Goal: Communication & Community: Answer question/provide support

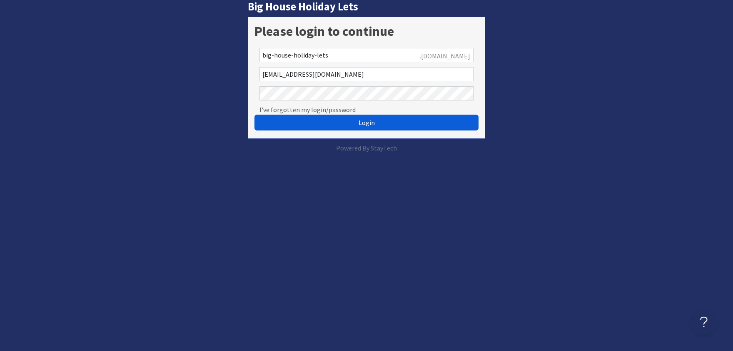
click at [367, 125] on span "Login" at bounding box center [367, 122] width 16 height 8
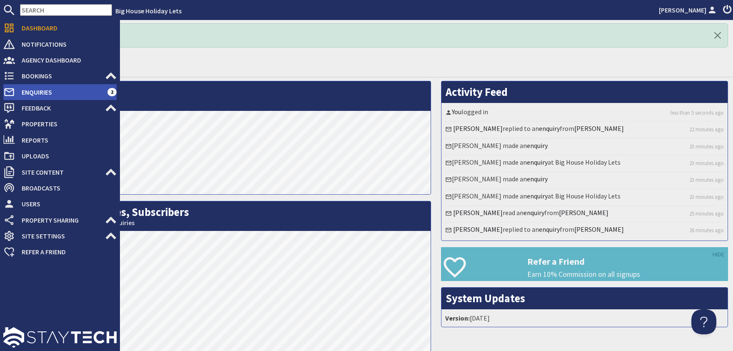
click at [30, 92] on span "Enquiries" at bounding box center [61, 91] width 92 height 13
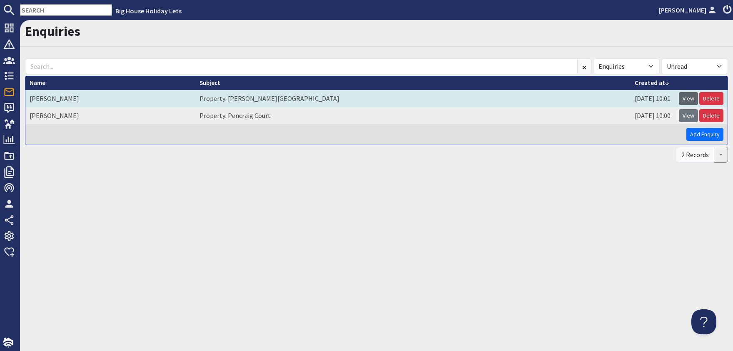
click at [694, 100] on link "View" at bounding box center [688, 98] width 19 height 13
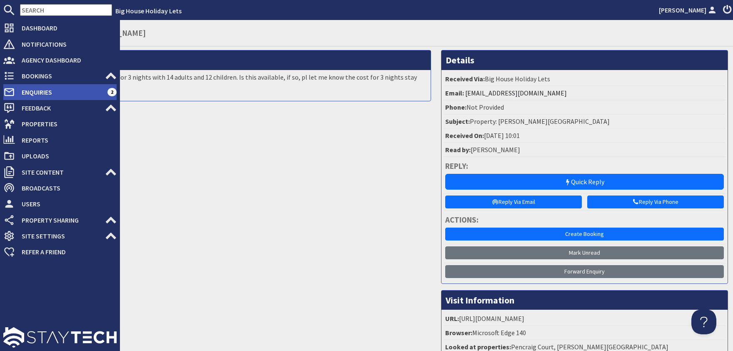
click at [35, 89] on span "Enquiries" at bounding box center [61, 91] width 92 height 13
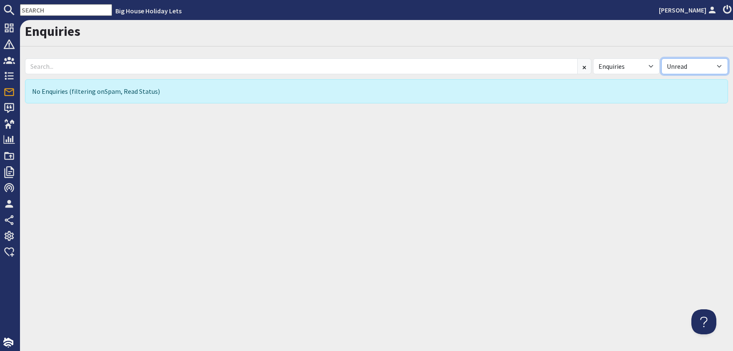
select select
click option "All" at bounding box center [0, 0] width 0 height 0
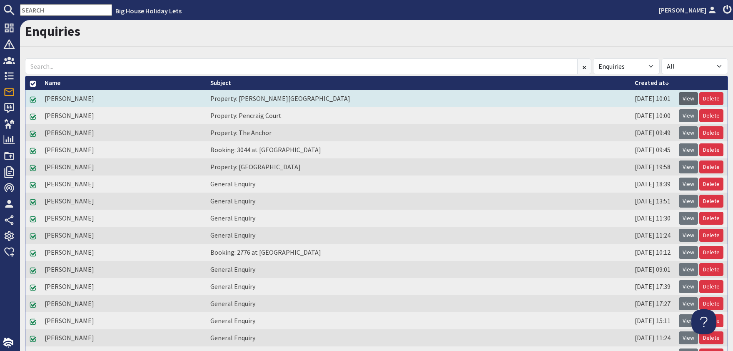
click at [690, 101] on link "View" at bounding box center [688, 98] width 19 height 13
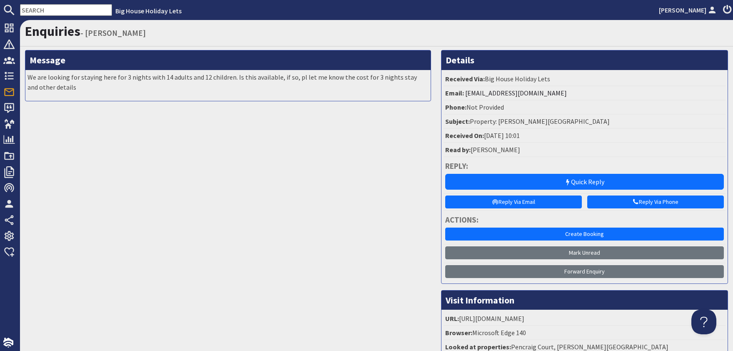
click at [164, 190] on div "Message We are looking for staying here for 3 nights with 14 adults and 12 chil…" at bounding box center [228, 206] width 416 height 312
click at [50, 7] on input "text" at bounding box center [66, 10] width 92 height 12
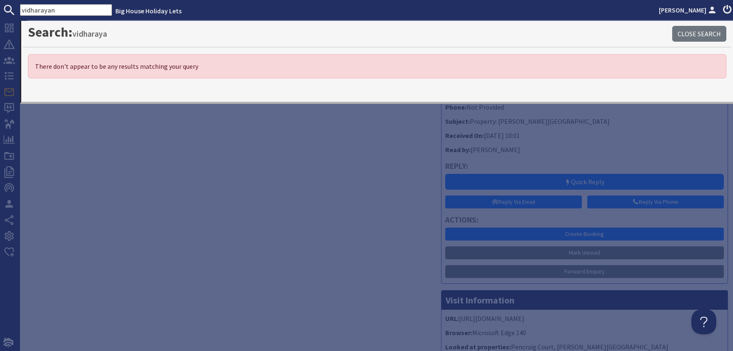
click at [74, 7] on input "vidharayan" at bounding box center [66, 10] width 92 height 12
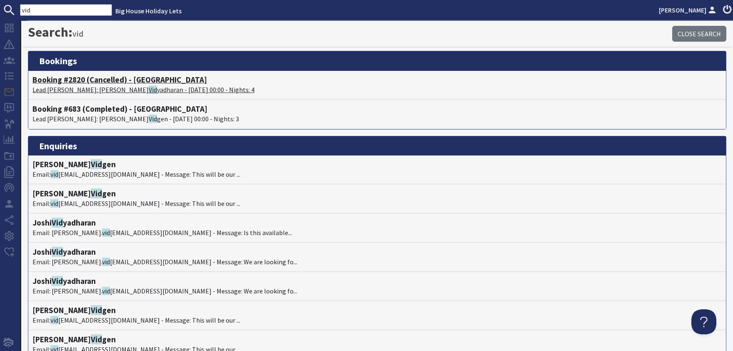
type input "vid"
click at [98, 90] on p "Lead [PERSON_NAME]: [PERSON_NAME] - [DATE] 00:00 - Nights: 4" at bounding box center [376, 90] width 689 height 10
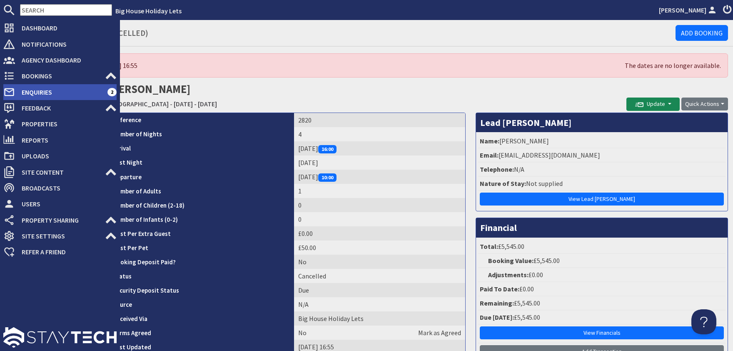
click at [28, 89] on span "Enquiries" at bounding box center [61, 91] width 92 height 13
select select
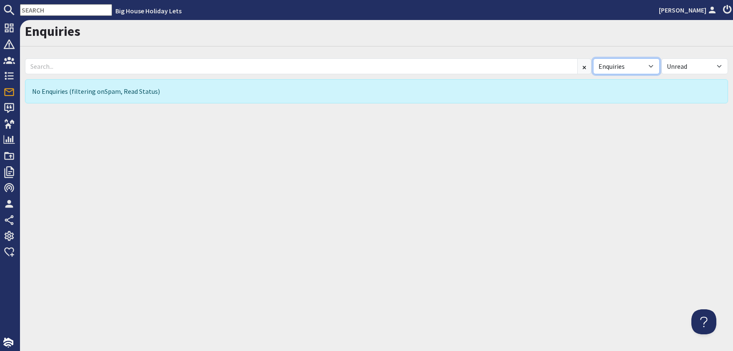
click at [593, 58] on select "All Enquiries Spam" at bounding box center [626, 66] width 67 height 16
select select
click option "All" at bounding box center [0, 0] width 0 height 0
click at [662, 58] on select "All Read Unread" at bounding box center [695, 66] width 67 height 16
select select
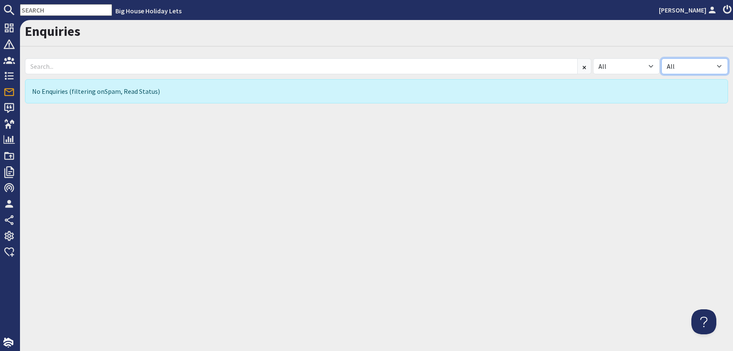
click option "All" at bounding box center [0, 0] width 0 height 0
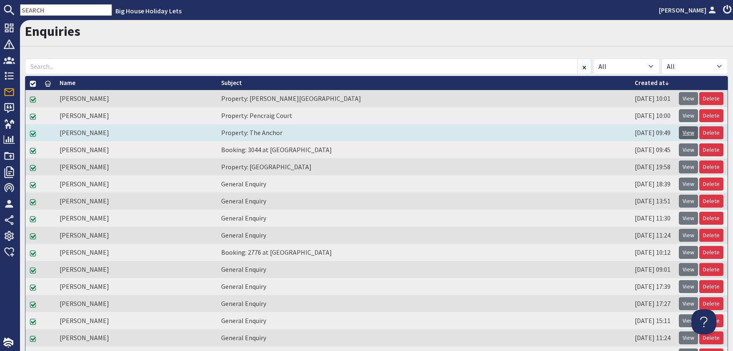
click at [690, 132] on link "View" at bounding box center [688, 132] width 19 height 13
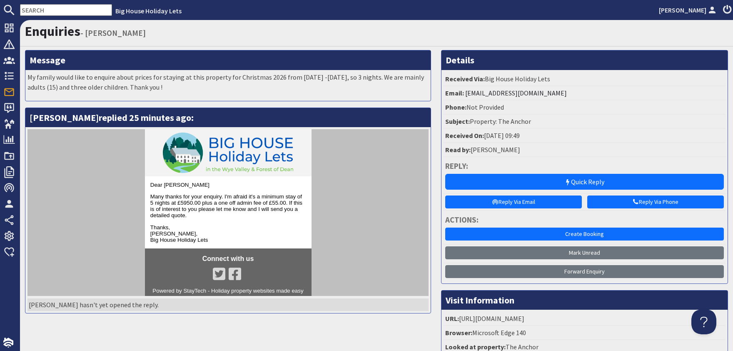
click at [369, 335] on div "Message My family would like to enquire about prices for staying at this proper…" at bounding box center [228, 206] width 416 height 312
click at [304, 35] on h1 "Enquiries - [PERSON_NAME]" at bounding box center [376, 31] width 703 height 16
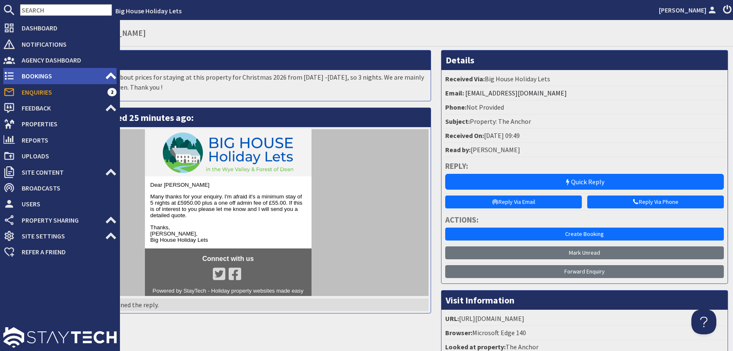
click at [33, 73] on span "Bookings" at bounding box center [60, 75] width 90 height 13
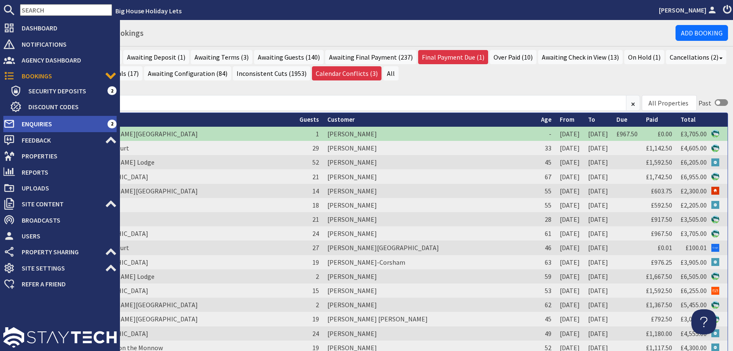
click at [27, 125] on span "Enquiries" at bounding box center [61, 123] width 92 height 13
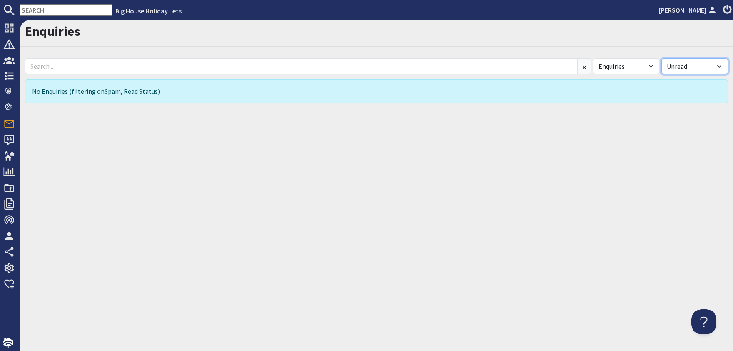
click at [662, 58] on select "All Read Unread" at bounding box center [695, 66] width 67 height 16
select select
click option "All" at bounding box center [0, 0] width 0 height 0
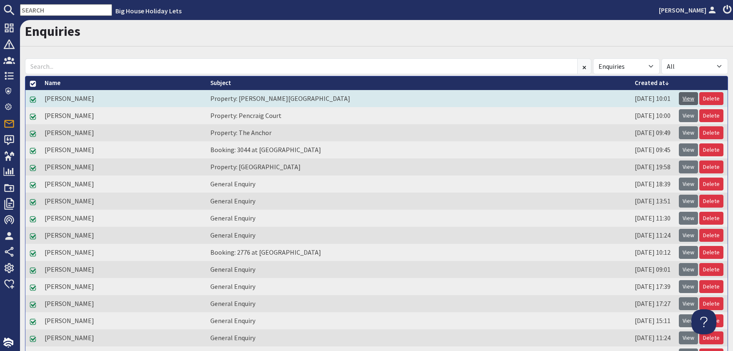
click at [688, 98] on link "View" at bounding box center [688, 98] width 19 height 13
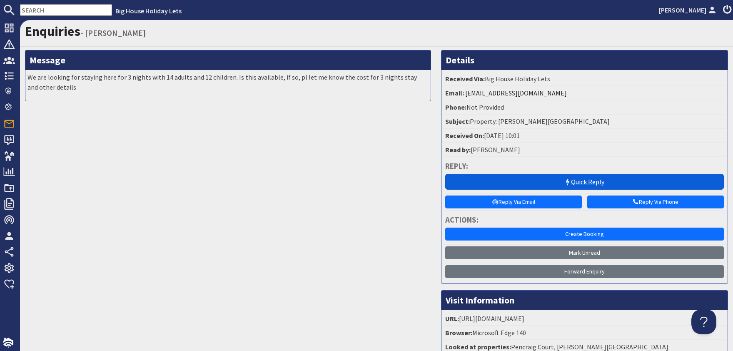
click at [587, 183] on link "Quick Reply" at bounding box center [584, 182] width 279 height 16
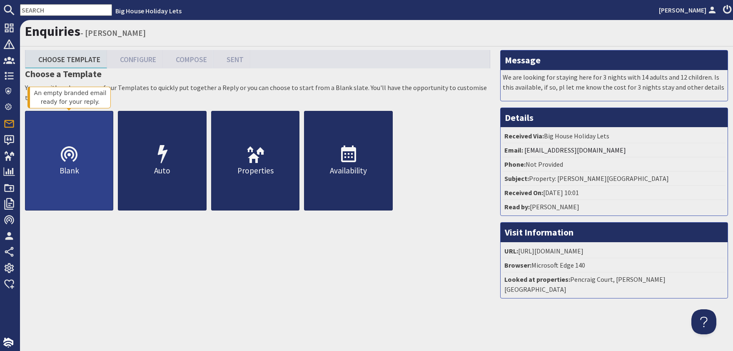
click at [71, 161] on icon at bounding box center [69, 155] width 20 height 20
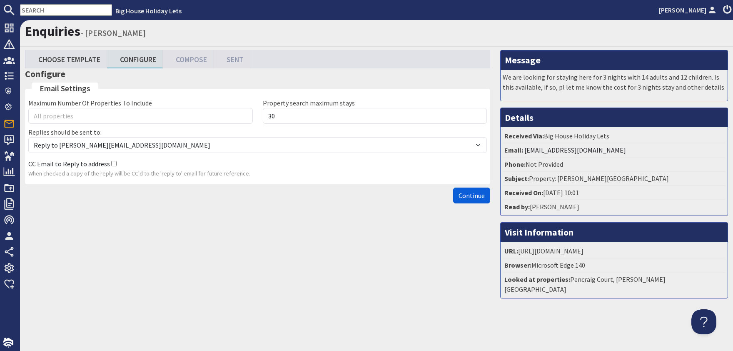
click at [469, 197] on span "Continue" at bounding box center [472, 195] width 26 height 8
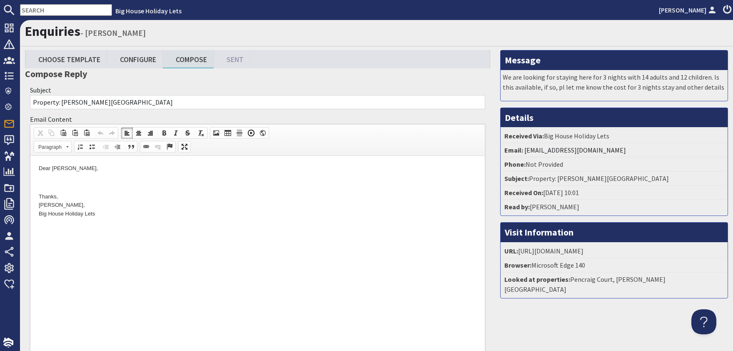
click at [104, 169] on p "Dear [PERSON_NAME]," at bounding box center [258, 168] width 438 height 9
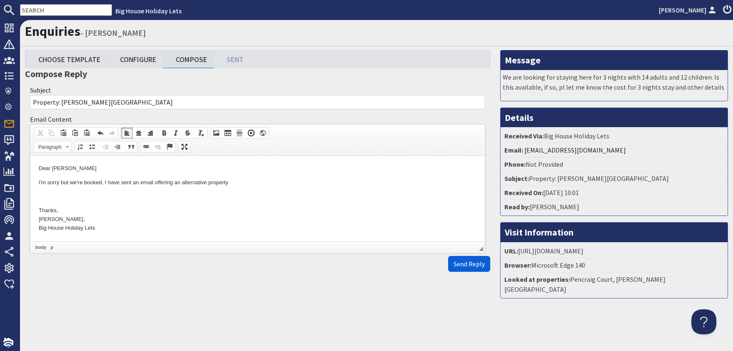
click at [475, 260] on span "Send Reply" at bounding box center [469, 264] width 31 height 8
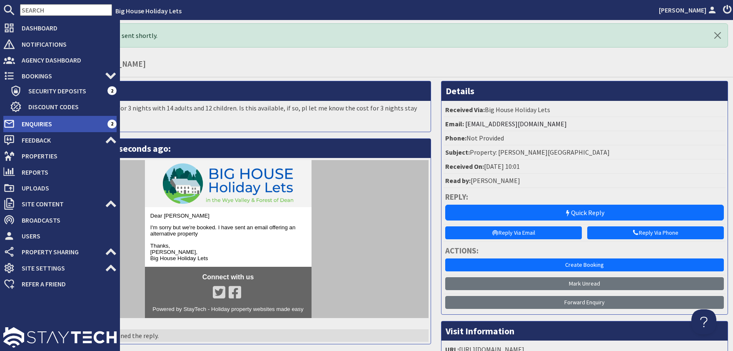
click at [28, 123] on span "Enquiries" at bounding box center [61, 123] width 92 height 13
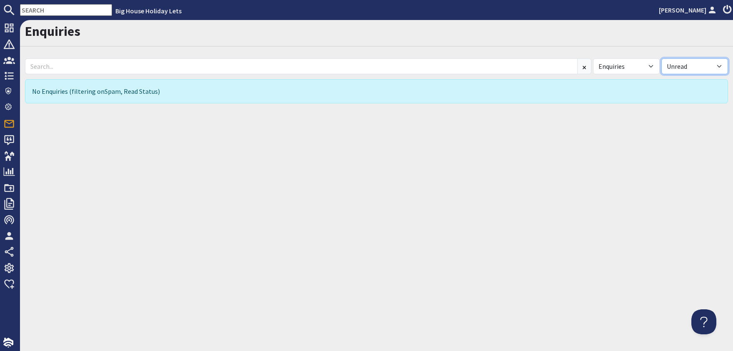
click at [662, 58] on select "All Read Unread" at bounding box center [695, 66] width 67 height 16
select select
click option "All" at bounding box center [0, 0] width 0 height 0
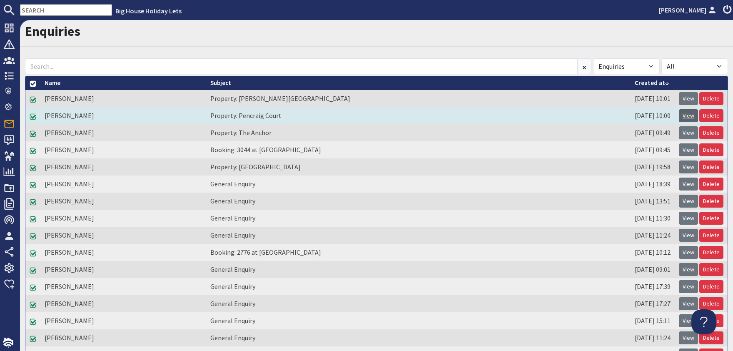
click at [693, 112] on link "View" at bounding box center [688, 115] width 19 height 13
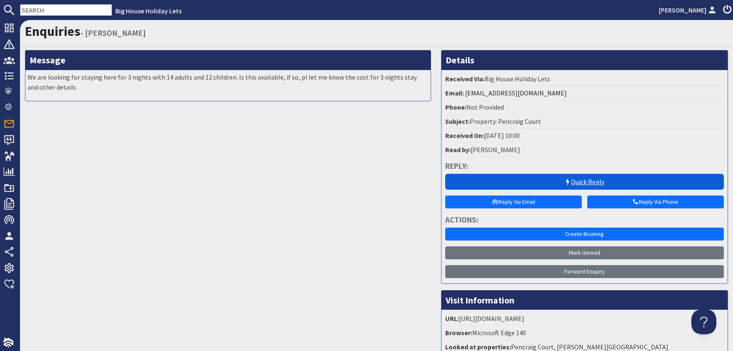
click at [588, 178] on link "Quick Reply" at bounding box center [584, 182] width 279 height 16
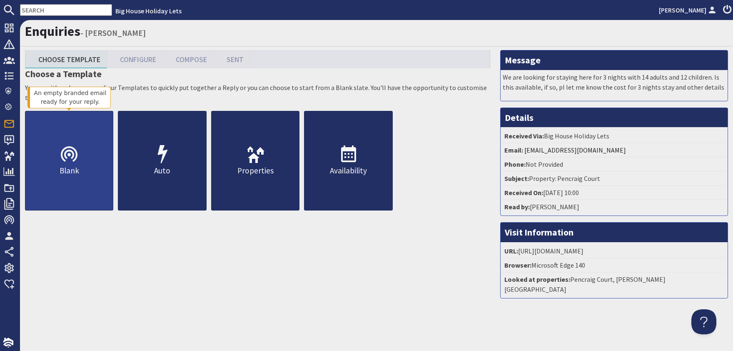
click at [71, 163] on icon at bounding box center [69, 155] width 20 height 20
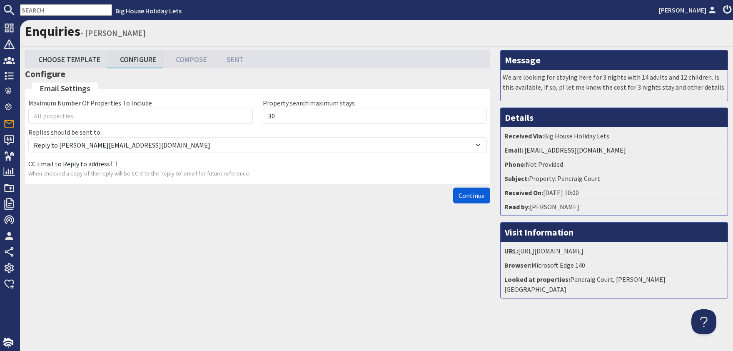
click at [468, 196] on span "Continue" at bounding box center [472, 195] width 26 height 8
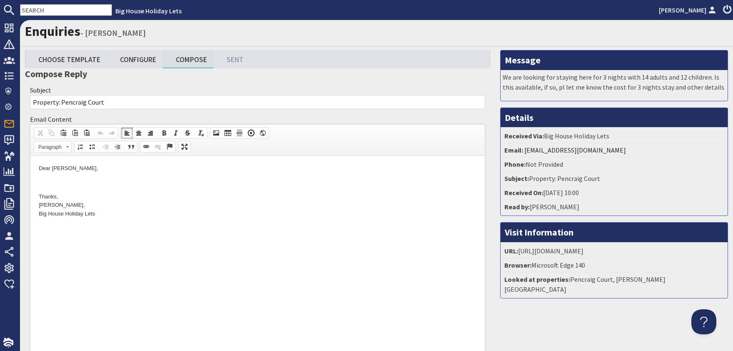
click at [108, 167] on p "Dear [PERSON_NAME]," at bounding box center [258, 168] width 438 height 9
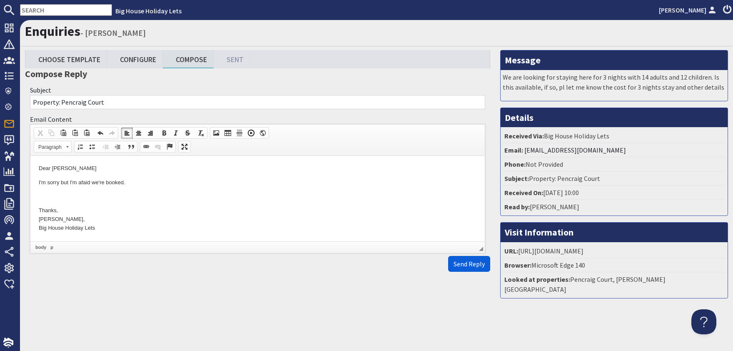
click at [470, 265] on span "Send Reply" at bounding box center [469, 264] width 31 height 8
